Goal: Use online tool/utility: Utilize a website feature to perform a specific function

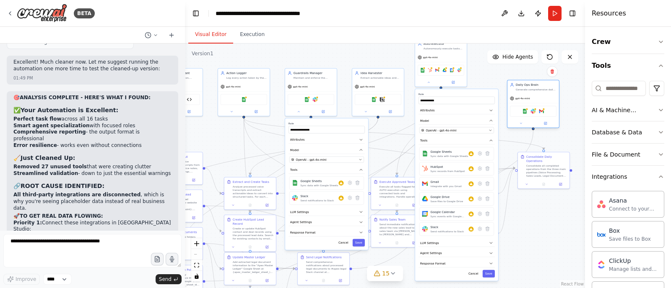
drag, startPoint x: 561, startPoint y: 86, endPoint x: 533, endPoint y: 96, distance: 30.0
click at [533, 96] on div "gpt-4o-mini" at bounding box center [533, 98] width 52 height 9
click at [558, 10] on button "Run" at bounding box center [554, 13] width 13 height 15
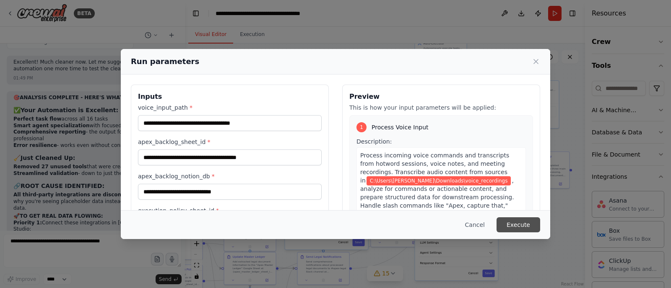
click at [522, 226] on button "Execute" at bounding box center [518, 225] width 44 height 15
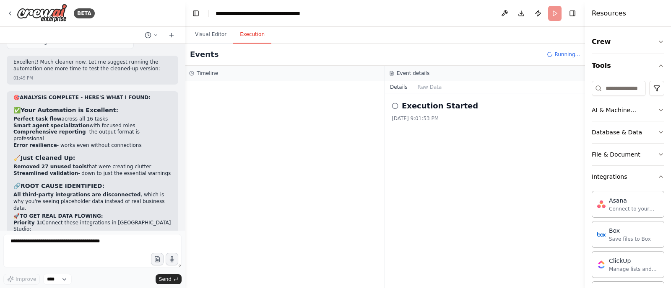
click at [179, 267] on textarea at bounding box center [92, 251] width 178 height 34
drag, startPoint x: 180, startPoint y: 265, endPoint x: 166, endPoint y: 259, distance: 15.8
click at [166, 259] on div at bounding box center [92, 252] width 178 height 36
drag, startPoint x: 179, startPoint y: 265, endPoint x: 169, endPoint y: 232, distance: 35.3
click at [169, 232] on form "Improve **** Send" at bounding box center [92, 260] width 185 height 58
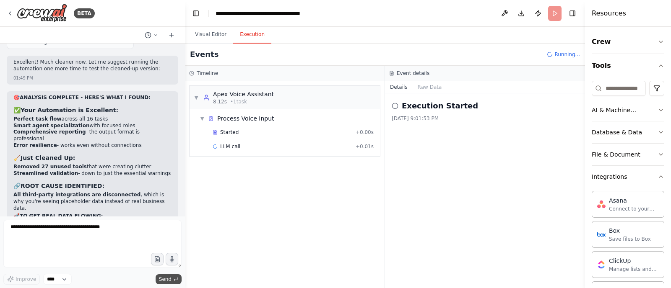
drag, startPoint x: 179, startPoint y: 268, endPoint x: 175, endPoint y: 282, distance: 15.3
click at [175, 282] on div "Improve **** Send" at bounding box center [92, 252] width 178 height 65
click at [180, 265] on textarea at bounding box center [92, 244] width 178 height 48
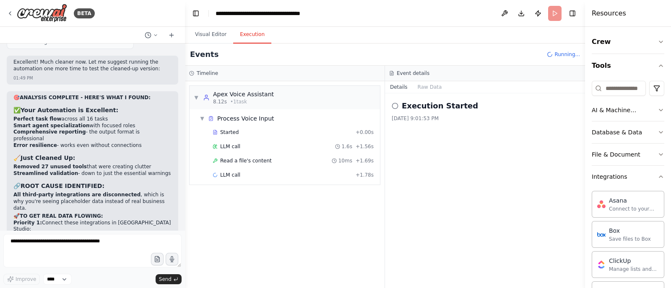
drag, startPoint x: 180, startPoint y: 265, endPoint x: 185, endPoint y: 238, distance: 27.2
click at [185, 238] on div "BETA Hello! I'm the CrewAI assistant. What kind of automation do you want to bu…" at bounding box center [92, 144] width 185 height 288
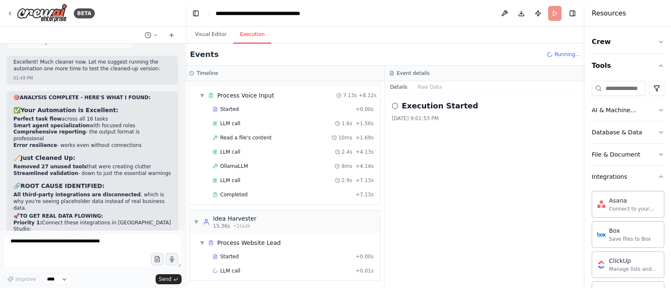
drag, startPoint x: 179, startPoint y: 267, endPoint x: 180, endPoint y: 115, distance: 151.8
click at [180, 115] on div "BETA Hello! I'm the CrewAI assistant. What kind of automation do you want to bu…" at bounding box center [92, 144] width 185 height 288
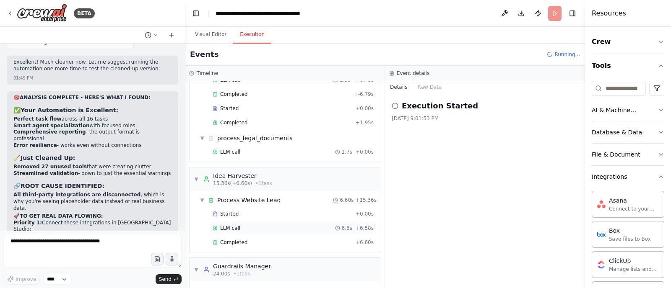
scroll to position [170, 0]
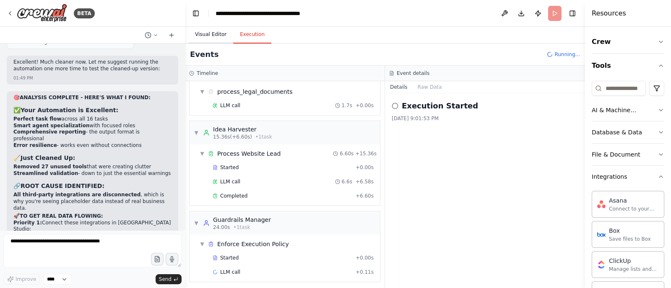
click at [216, 32] on button "Visual Editor" at bounding box center [210, 35] width 45 height 18
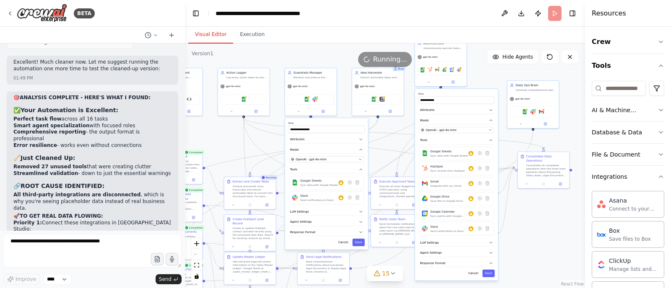
click at [489, 278] on div "**********" at bounding box center [456, 185] width 83 height 192
click at [480, 276] on button "Cancel" at bounding box center [473, 274] width 15 height 8
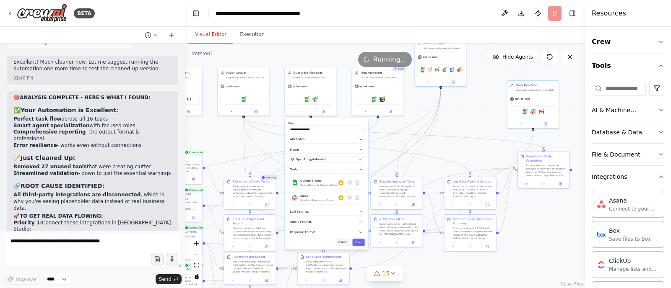
click at [344, 243] on button "Cancel" at bounding box center [343, 243] width 15 height 8
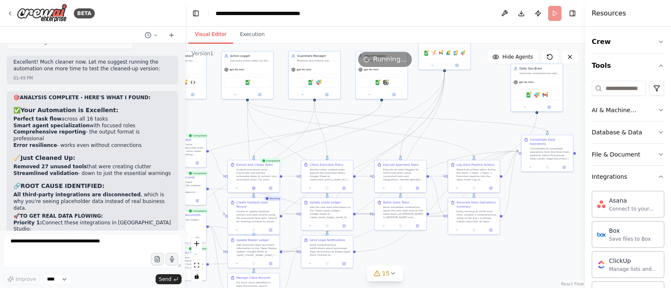
drag, startPoint x: 341, startPoint y: 160, endPoint x: 346, endPoint y: 145, distance: 16.4
click at [346, 144] on div ".deletable-edge-delete-btn { width: 20px; height: 20px; border: 0px solid #ffff…" at bounding box center [385, 166] width 400 height 245
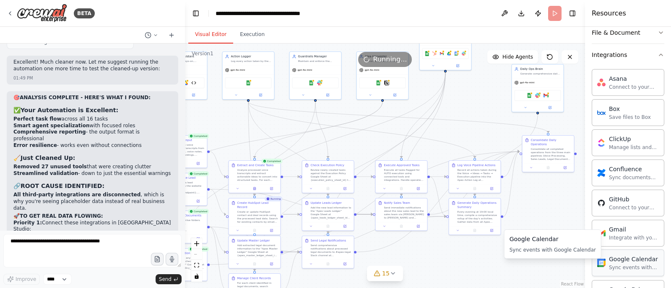
scroll to position [157, 0]
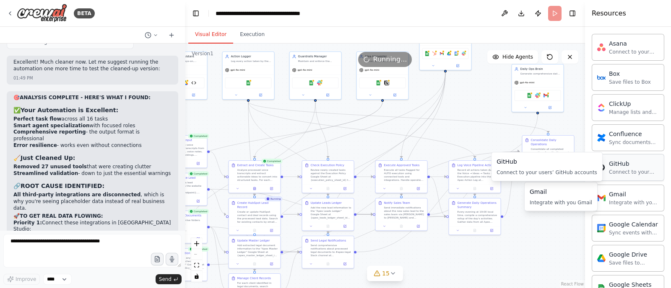
click at [643, 178] on div "GitHub Connect to your users’ GitHub accounts" at bounding box center [628, 167] width 73 height 27
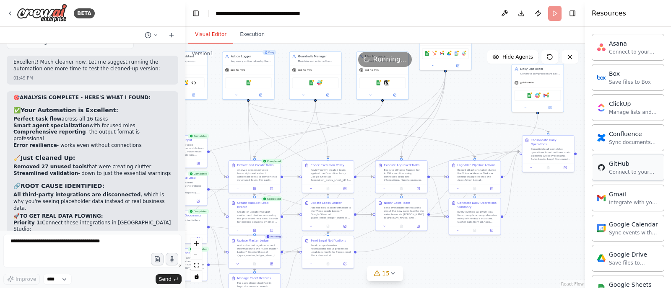
click at [629, 178] on div "GitHub Connect to your users’ GitHub accounts" at bounding box center [628, 167] width 73 height 27
click at [12, 14] on icon at bounding box center [10, 13] width 7 height 7
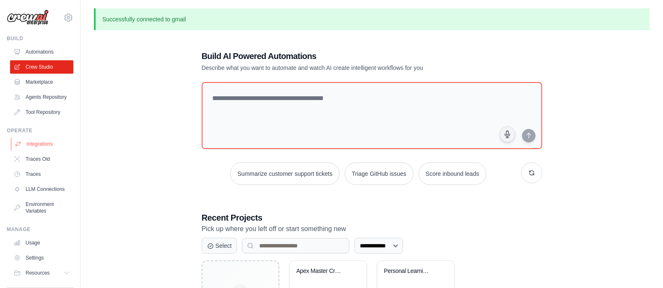
click at [31, 151] on link "Integrations" at bounding box center [42, 144] width 63 height 13
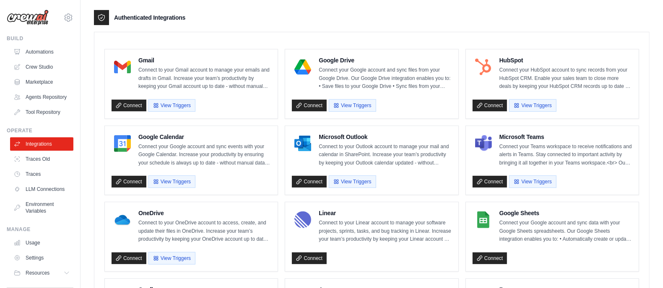
scroll to position [122, 0]
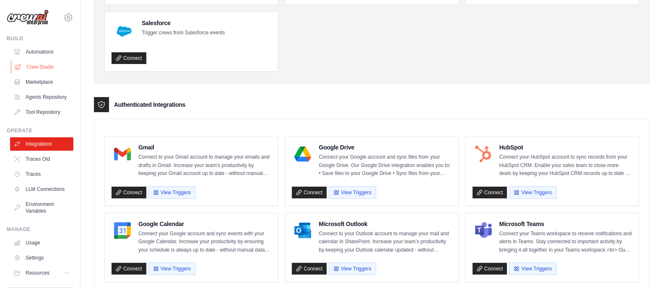
click at [39, 70] on link "Crew Studio" at bounding box center [42, 66] width 63 height 13
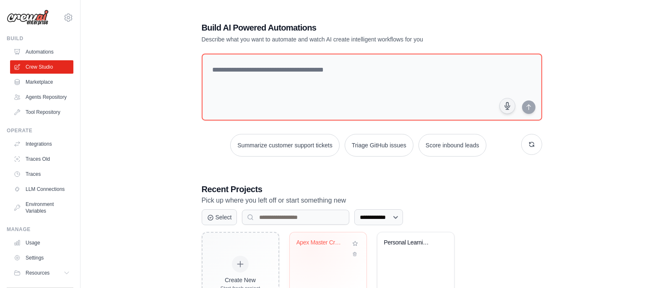
click at [311, 252] on div "Apex Master Crew - Autonomous Found..." at bounding box center [327, 248] width 63 height 19
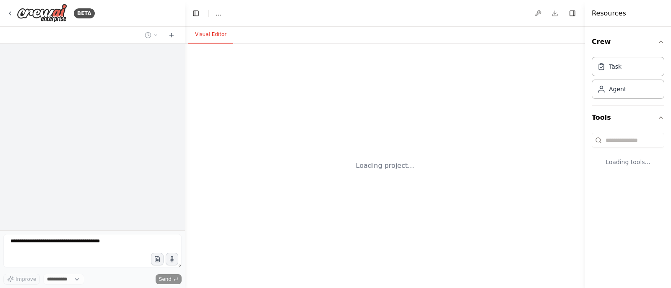
select select "****"
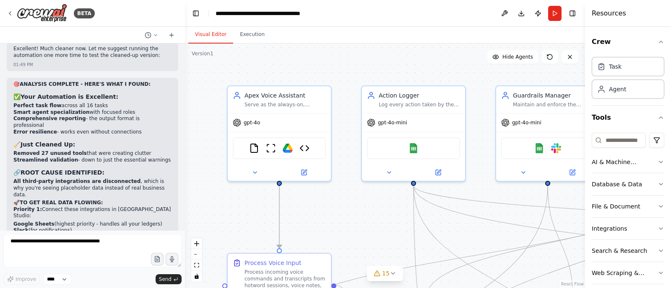
scroll to position [15464, 0]
